Goal: Information Seeking & Learning: Learn about a topic

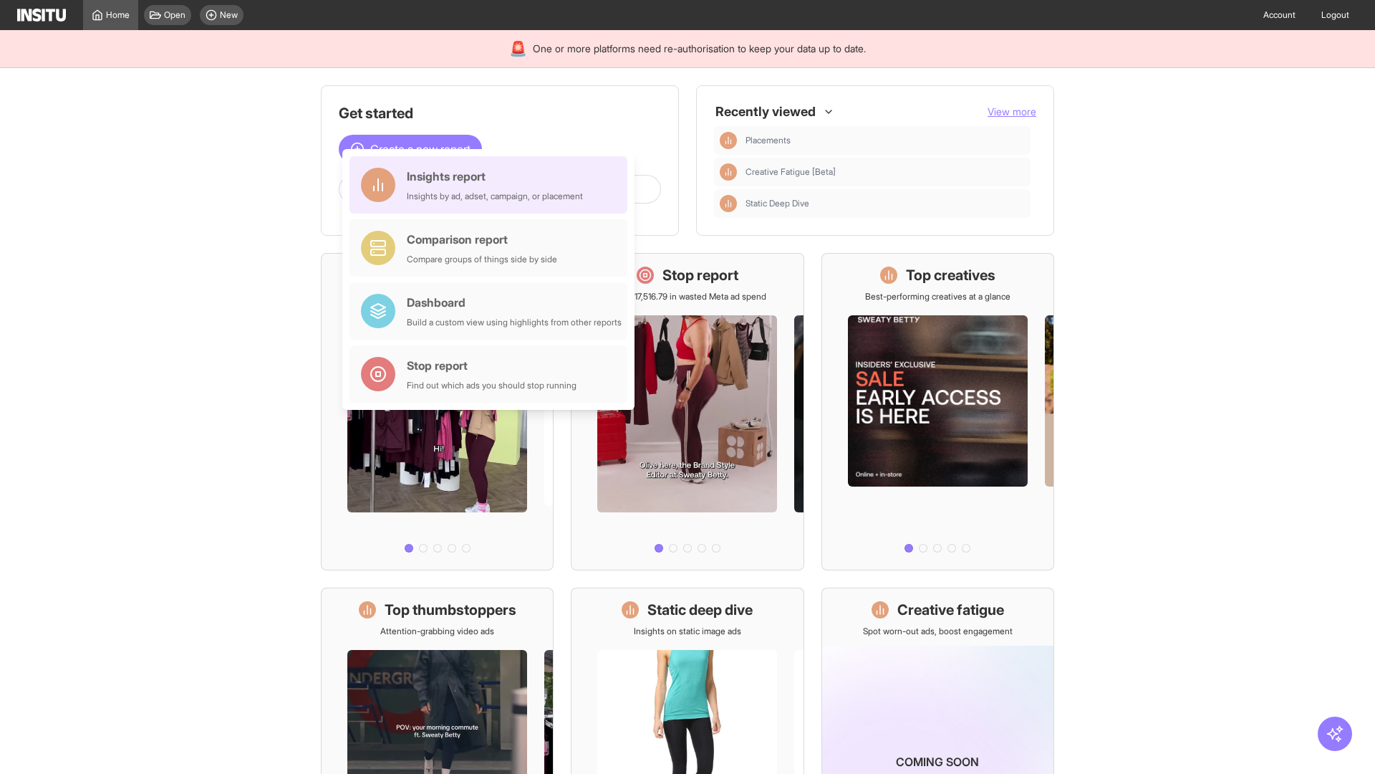
click at [492, 185] on div "Insights report Insights by ad, adset, campaign, or placement" at bounding box center [495, 185] width 176 height 34
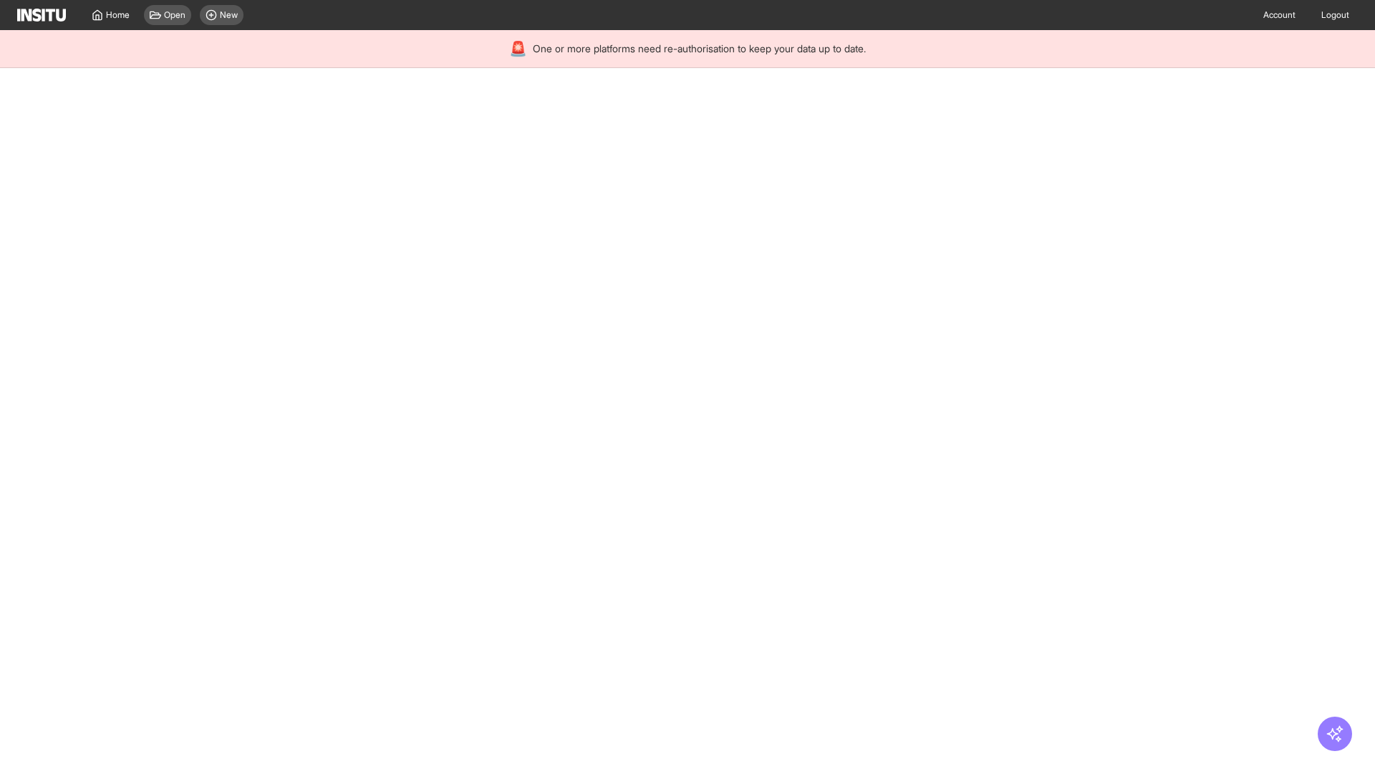
select select "**"
